Goal: Information Seeking & Learning: Learn about a topic

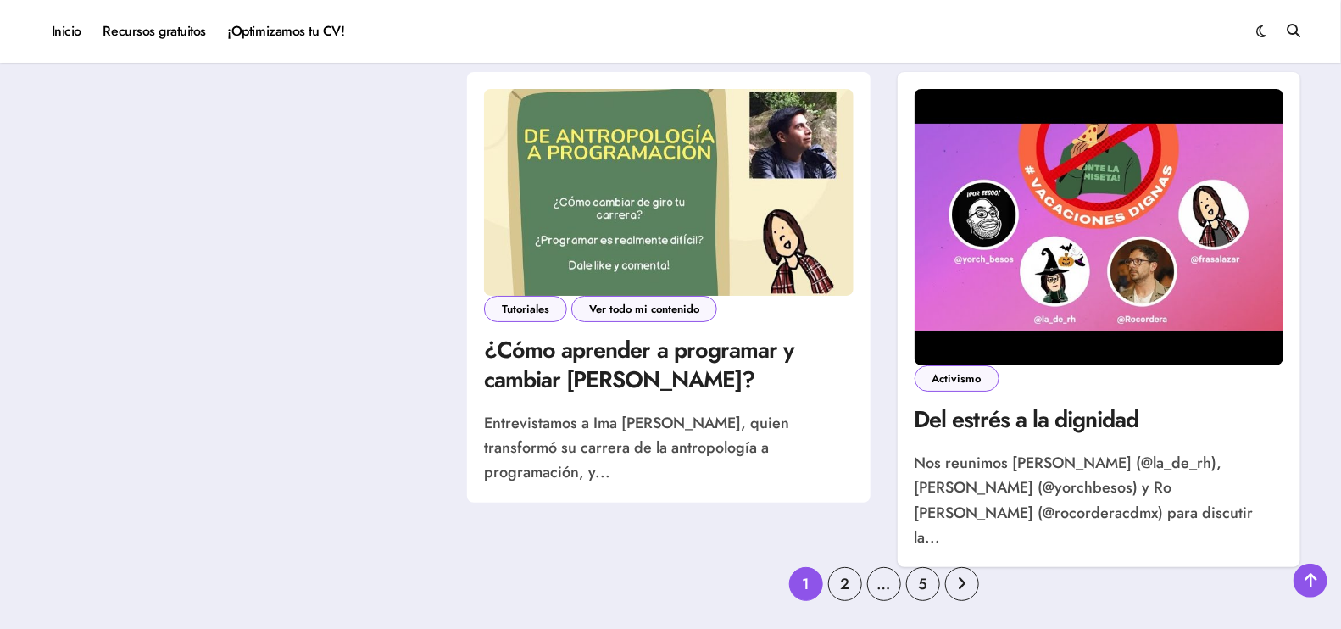
click at [710, 386] on h4 "¿Cómo aprender a programar y cambiar [PERSON_NAME]?" at bounding box center [668, 364] width 369 height 59
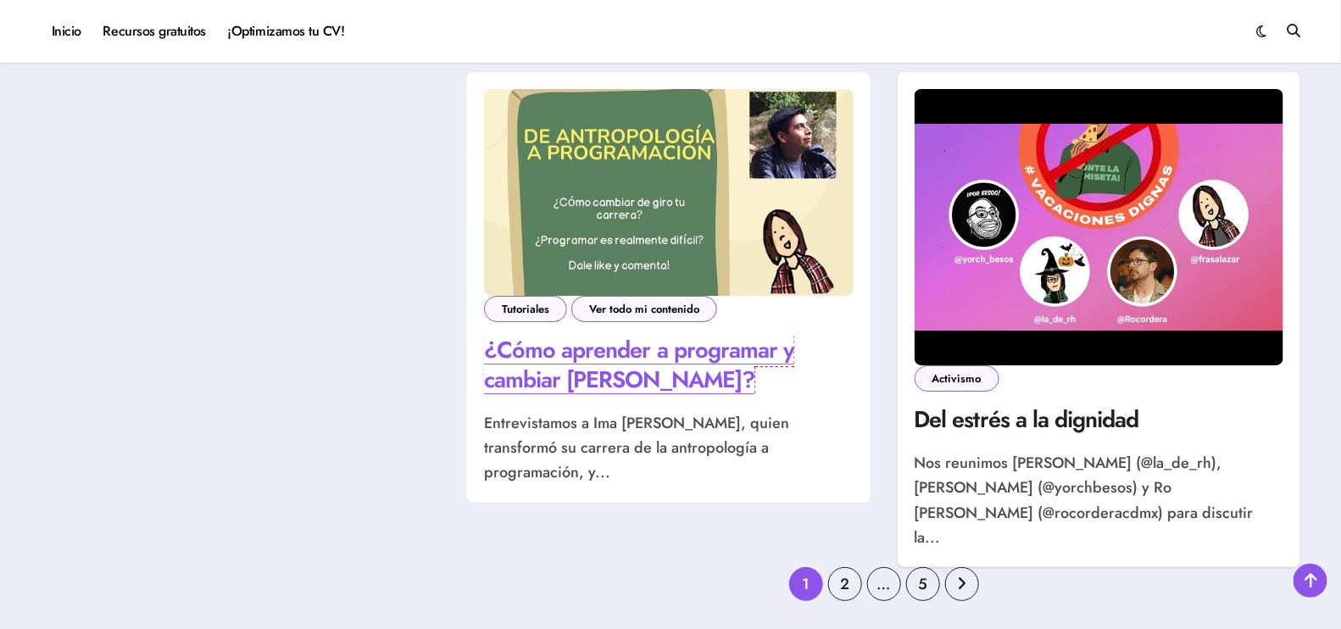
click at [727, 343] on link "¿Cómo aprender a programar y cambiar [PERSON_NAME]?" at bounding box center [638, 364] width 309 height 63
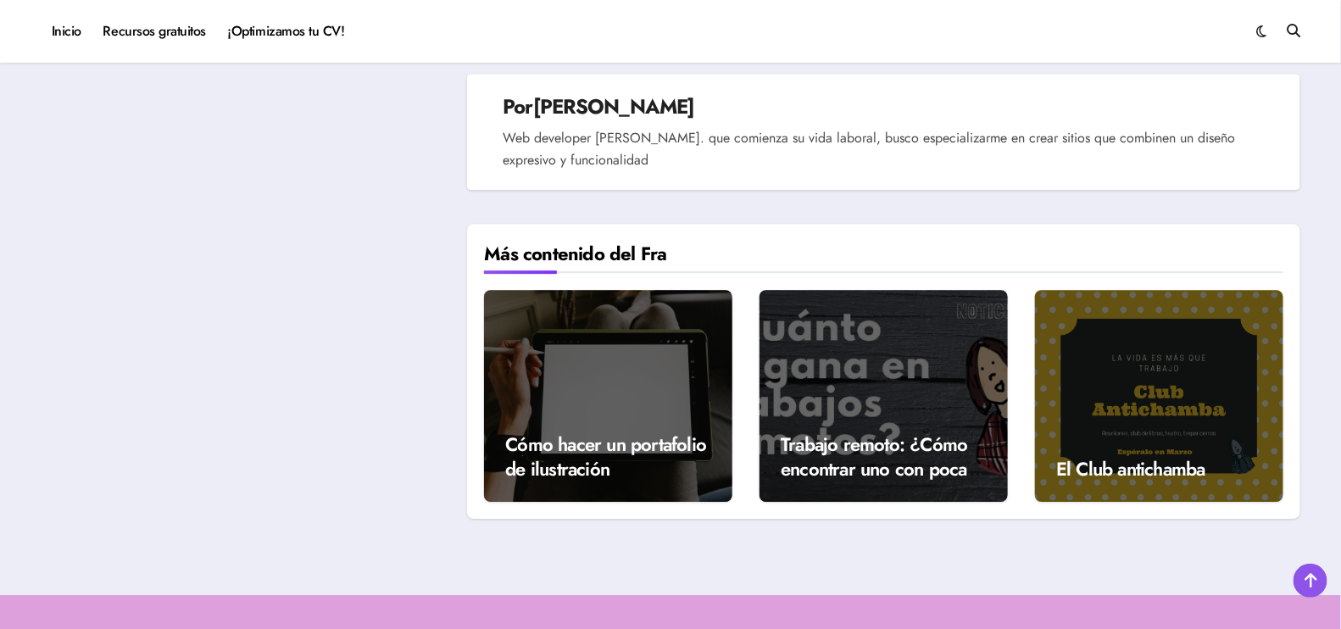
scroll to position [1998, 0]
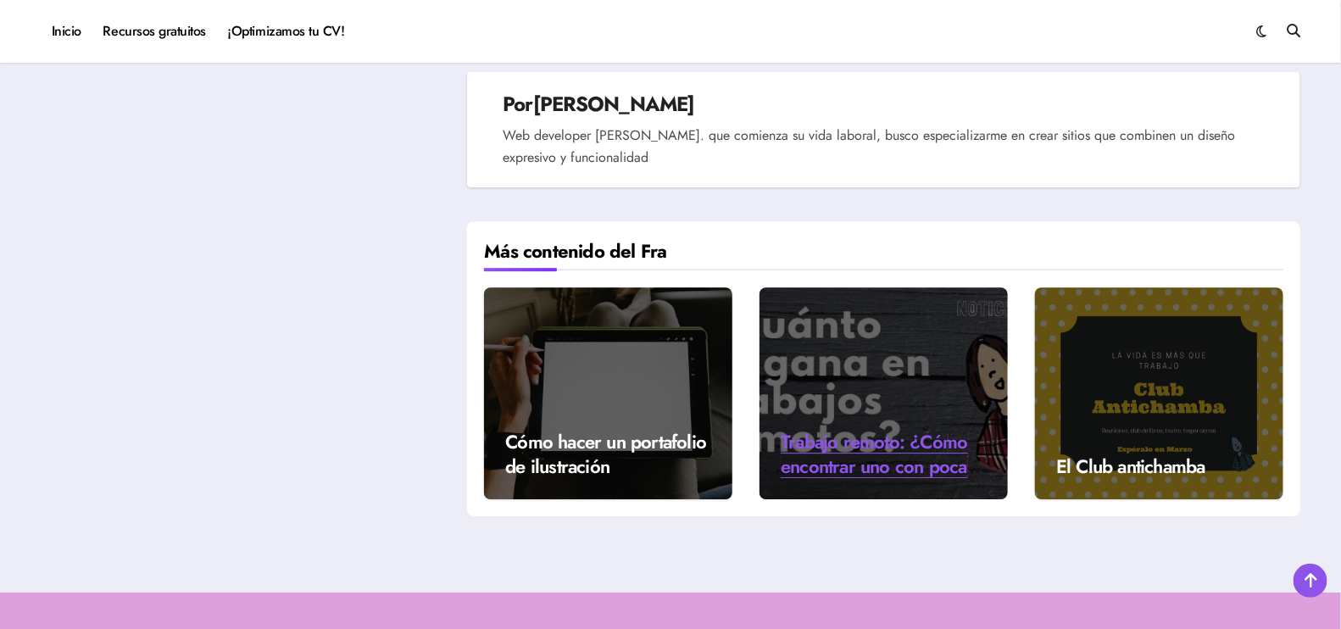
click at [897, 428] on link "Trabajo remoto: ¿Cómo encontrar uno con poca experiencia? ¿Cuánto ganaría?" at bounding box center [873, 478] width 186 height 100
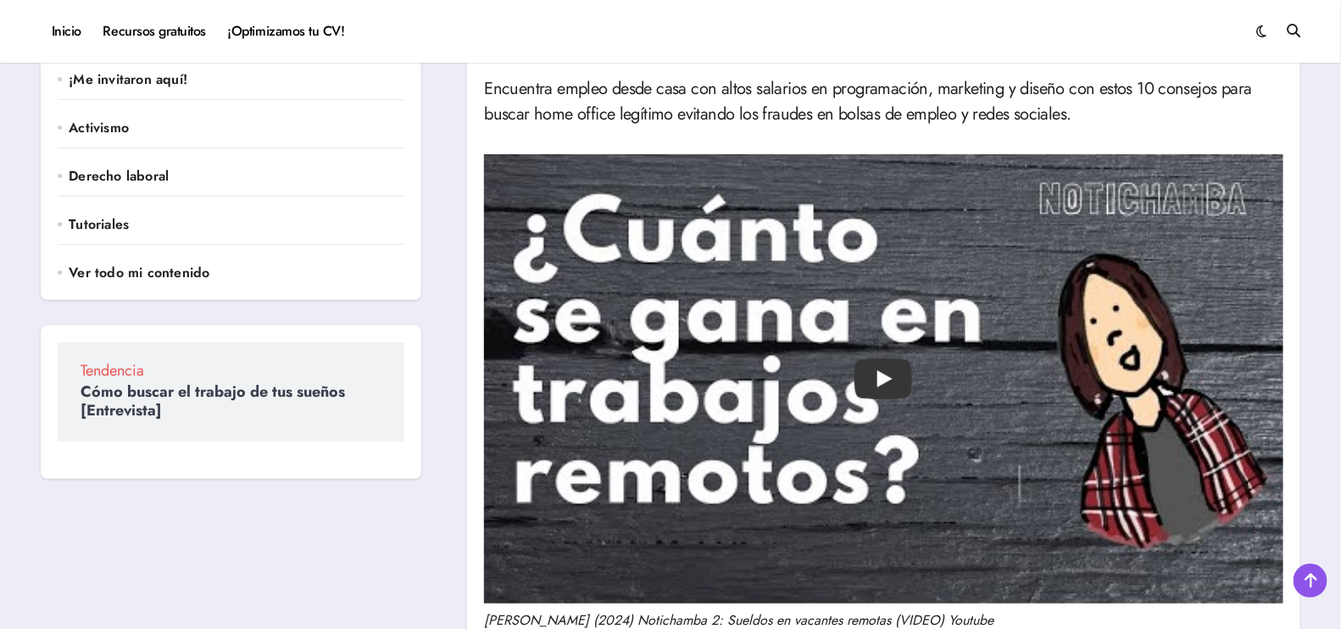
scroll to position [219, 0]
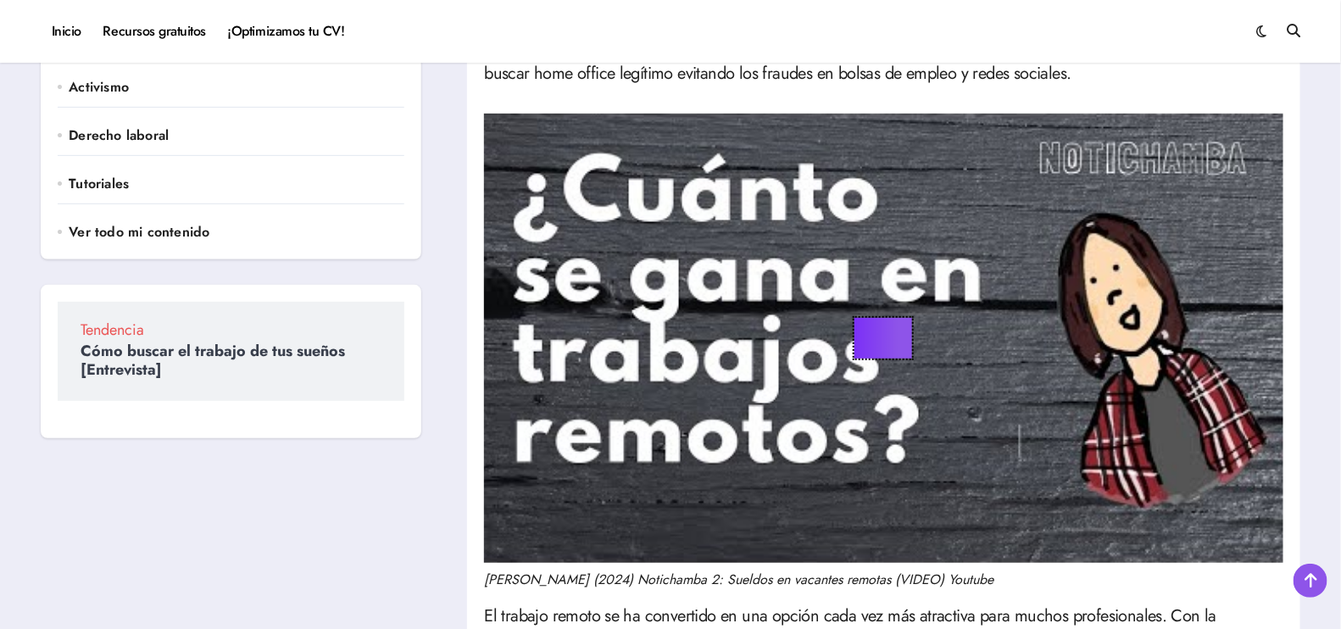
click at [883, 342] on button "Play" at bounding box center [884, 338] width 58 height 41
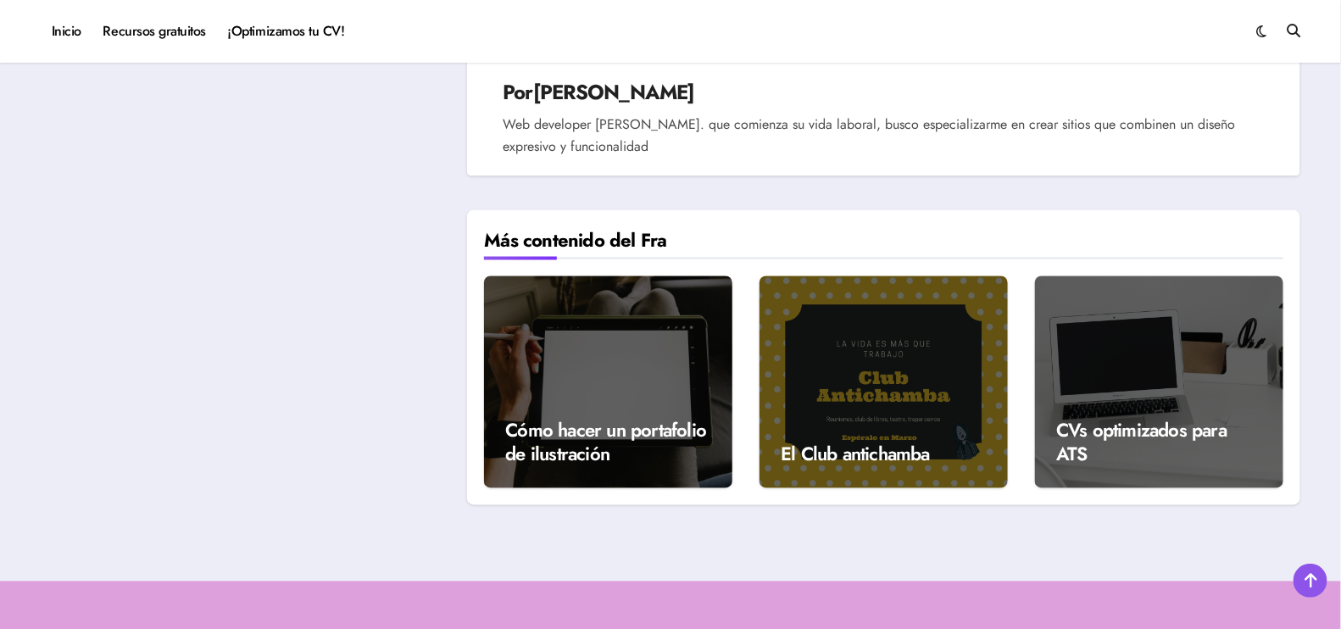
scroll to position [3727, 0]
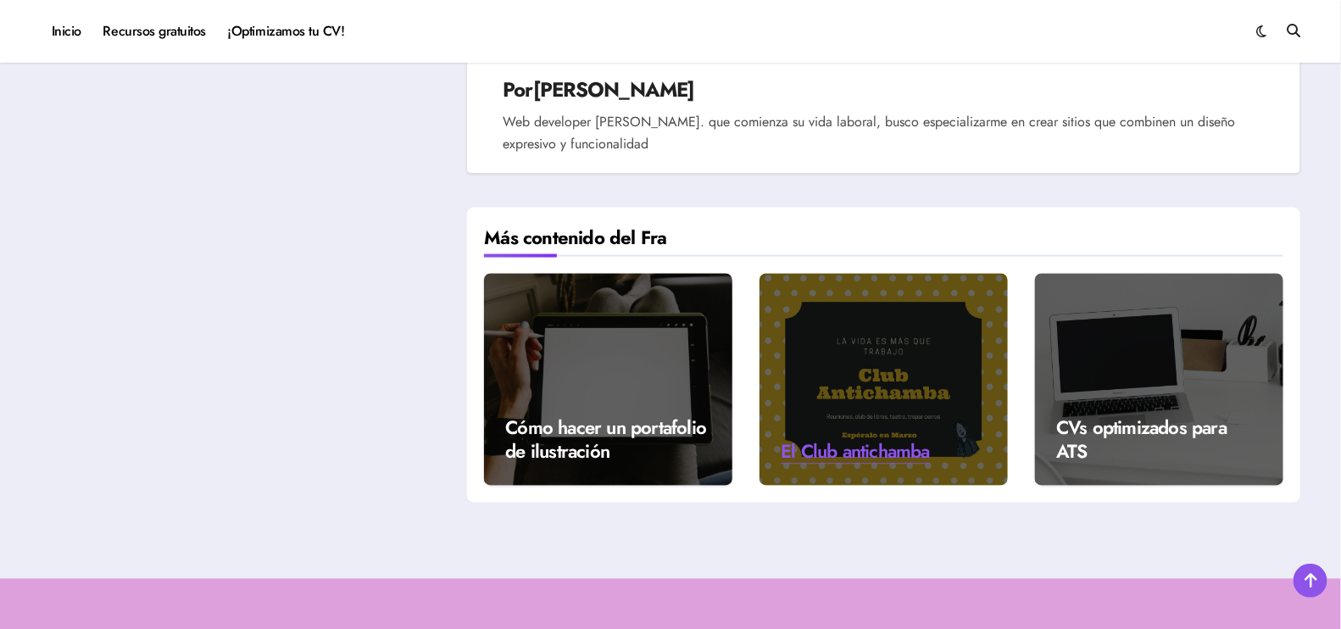
click at [923, 442] on link "El Club antichamba" at bounding box center [854, 451] width 149 height 27
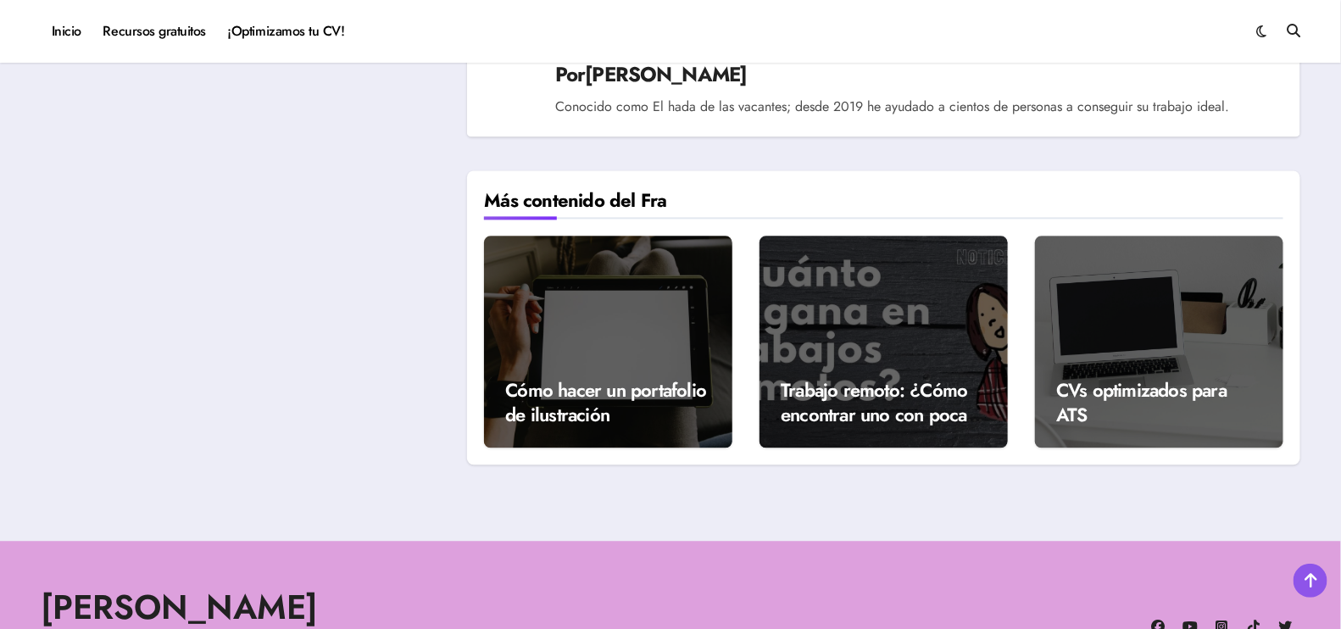
scroll to position [1474, 0]
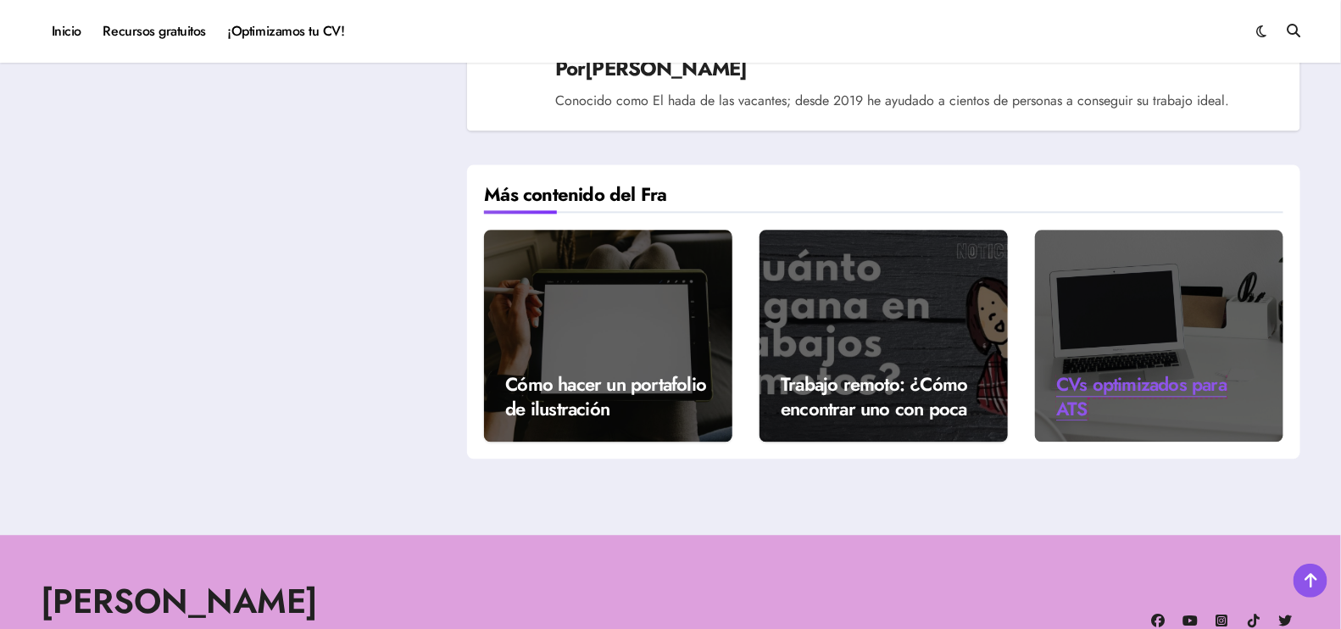
click at [1192, 412] on link "CVs optimizados para ATS" at bounding box center [1141, 396] width 170 height 52
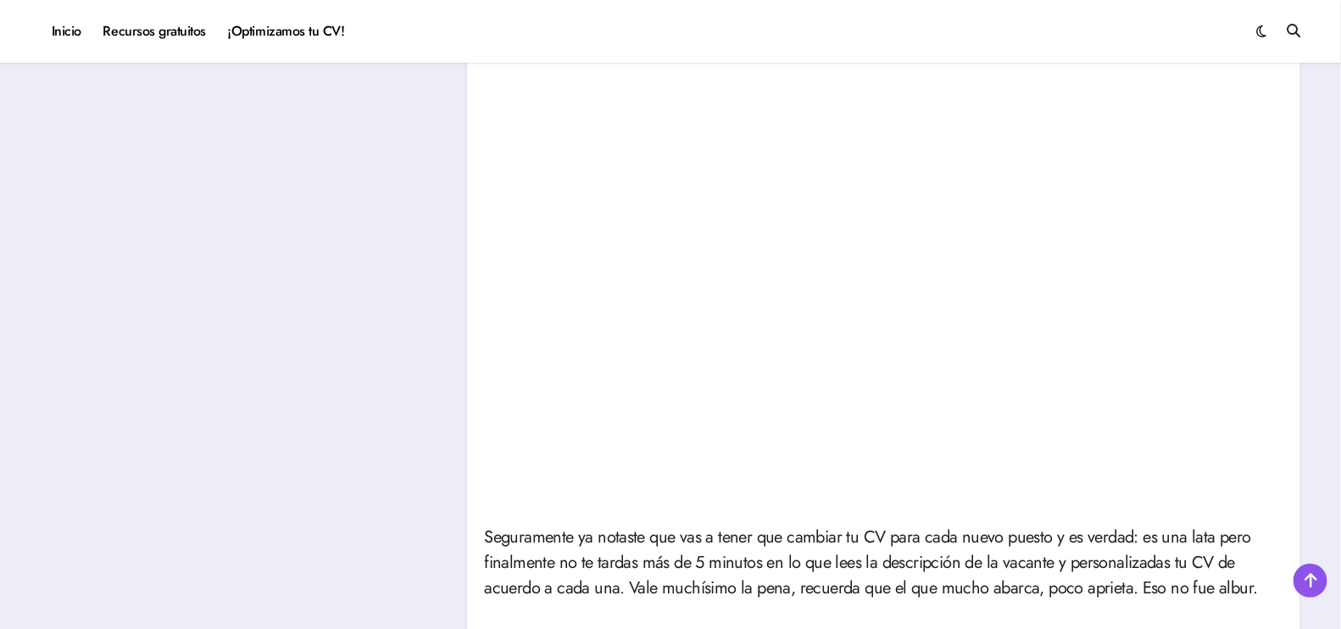
scroll to position [1113, 0]
